Goal: Transaction & Acquisition: Purchase product/service

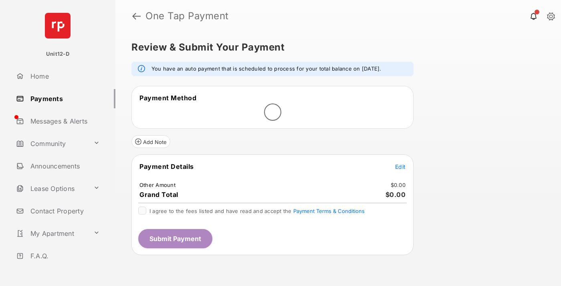
click at [400, 166] on span "Edit" at bounding box center [400, 166] width 10 height 7
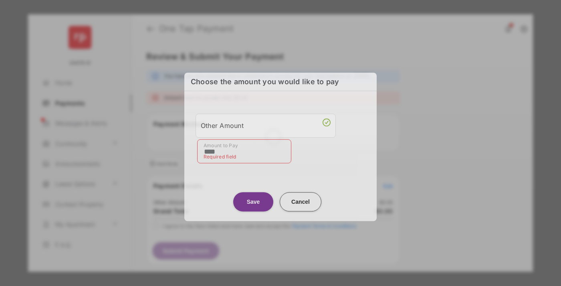
type input "****"
click at [253, 198] on button "Save" at bounding box center [253, 201] width 40 height 19
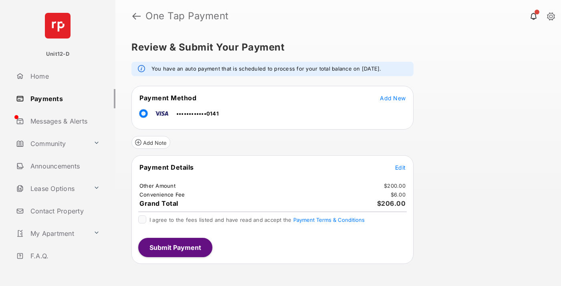
click at [175, 238] on button "Submit Payment" at bounding box center [175, 247] width 74 height 19
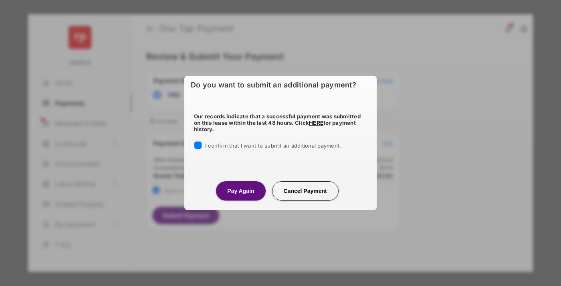
click at [240, 190] on button "Pay Again" at bounding box center [240, 190] width 49 height 19
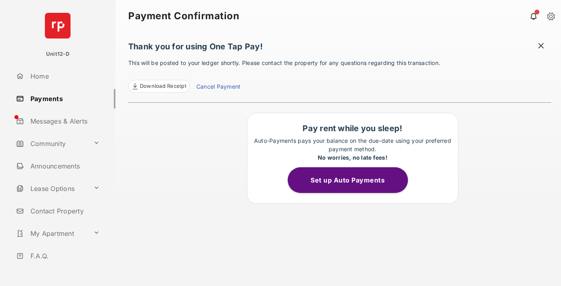
click at [352, 180] on button "Set up Auto Payments" at bounding box center [348, 180] width 120 height 26
